Goal: Task Accomplishment & Management: Use online tool/utility

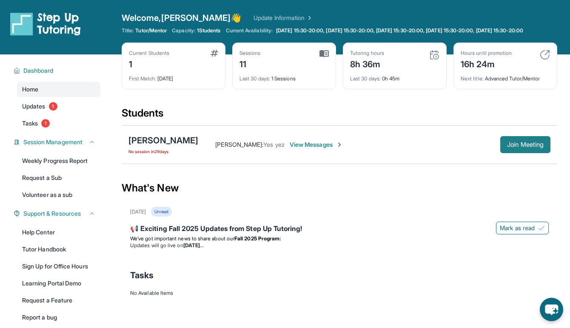
click at [532, 147] on span "Join Meeting" at bounding box center [525, 144] width 37 height 5
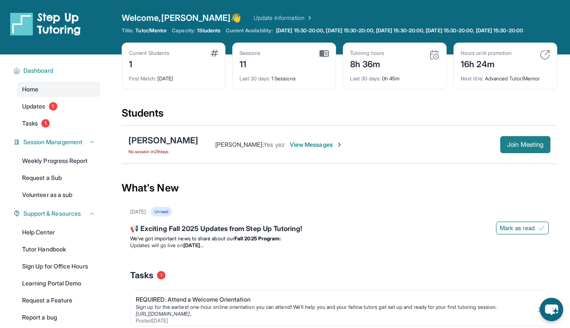
click at [504, 153] on button "Join Meeting" at bounding box center [526, 144] width 50 height 17
click at [523, 147] on span "Join Meeting" at bounding box center [525, 144] width 37 height 5
click at [519, 153] on button "Join Meeting" at bounding box center [526, 144] width 50 height 17
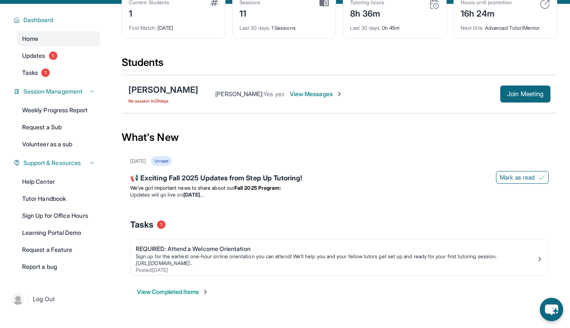
scroll to position [53, 0]
